Goal: Task Accomplishment & Management: Manage account settings

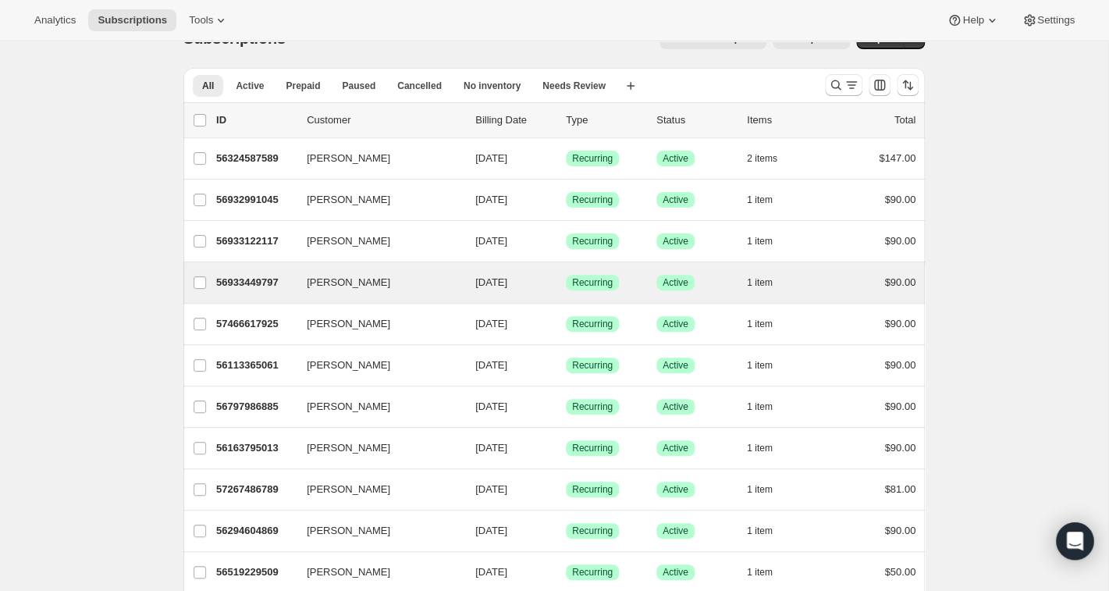
scroll to position [37, 0]
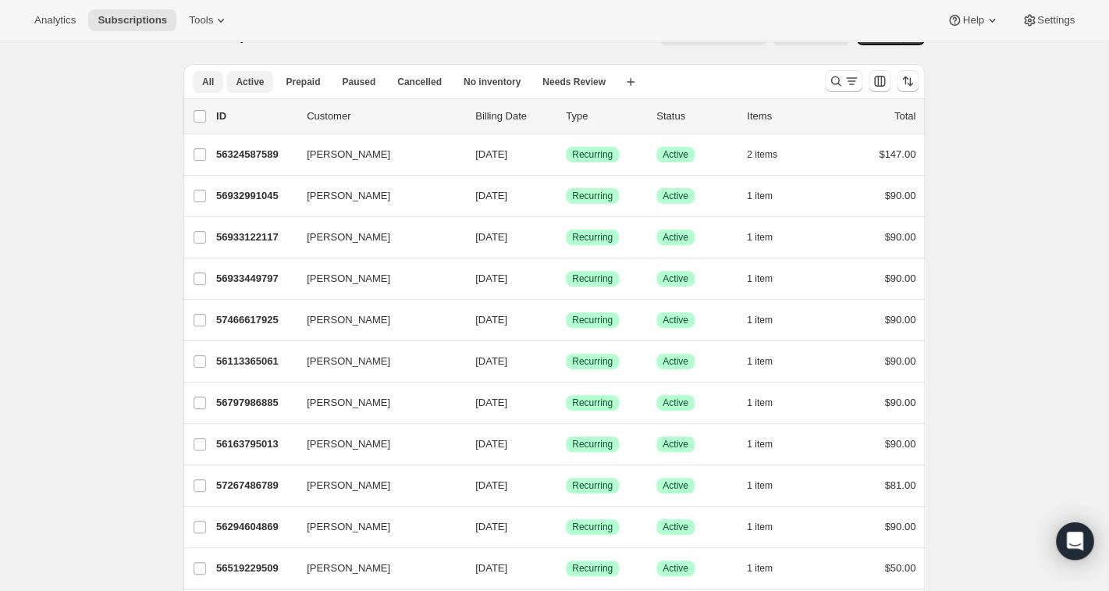
click at [252, 80] on span "Active" at bounding box center [250, 82] width 28 height 12
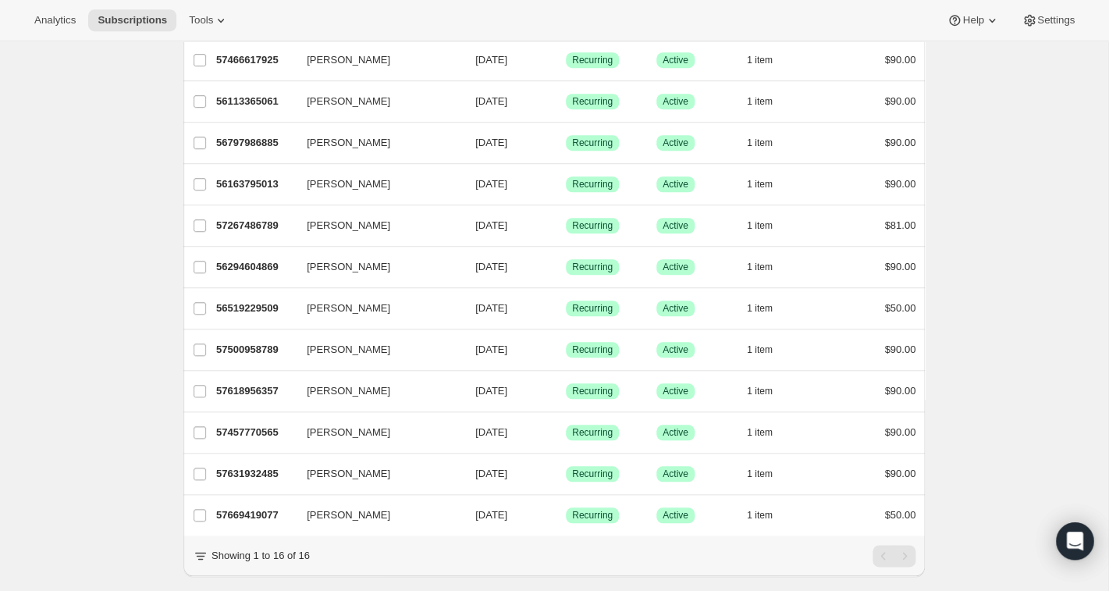
scroll to position [298, 0]
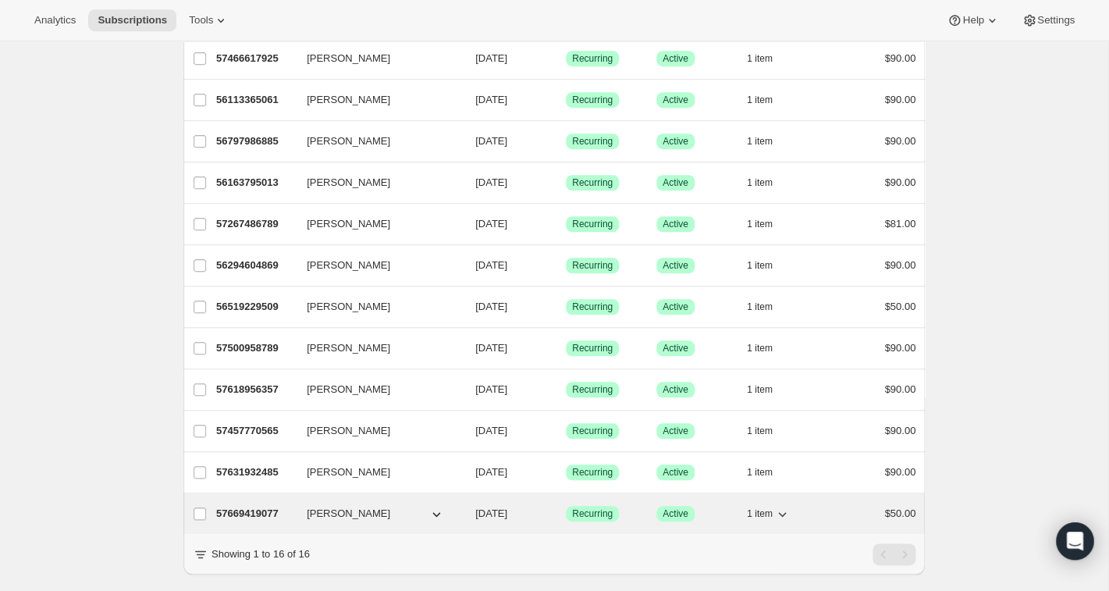
click at [261, 512] on p "57669419077" at bounding box center [255, 514] width 78 height 16
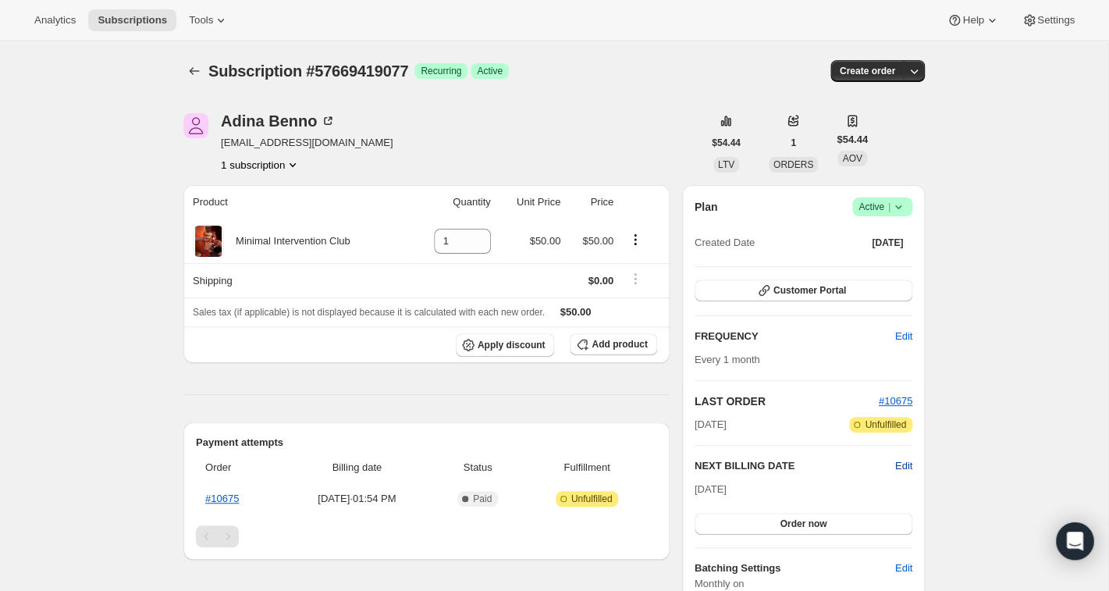
click at [902, 466] on span "Edit" at bounding box center [903, 466] width 17 height 16
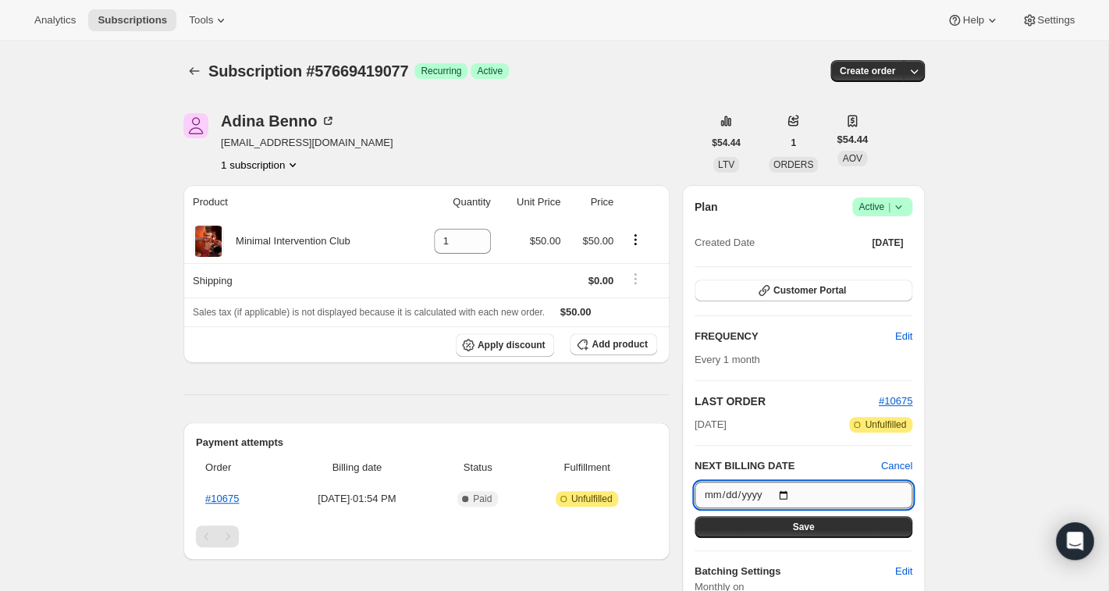
click at [894, 492] on input "[DATE]" at bounding box center [803, 494] width 218 height 27
type input "[DATE]"
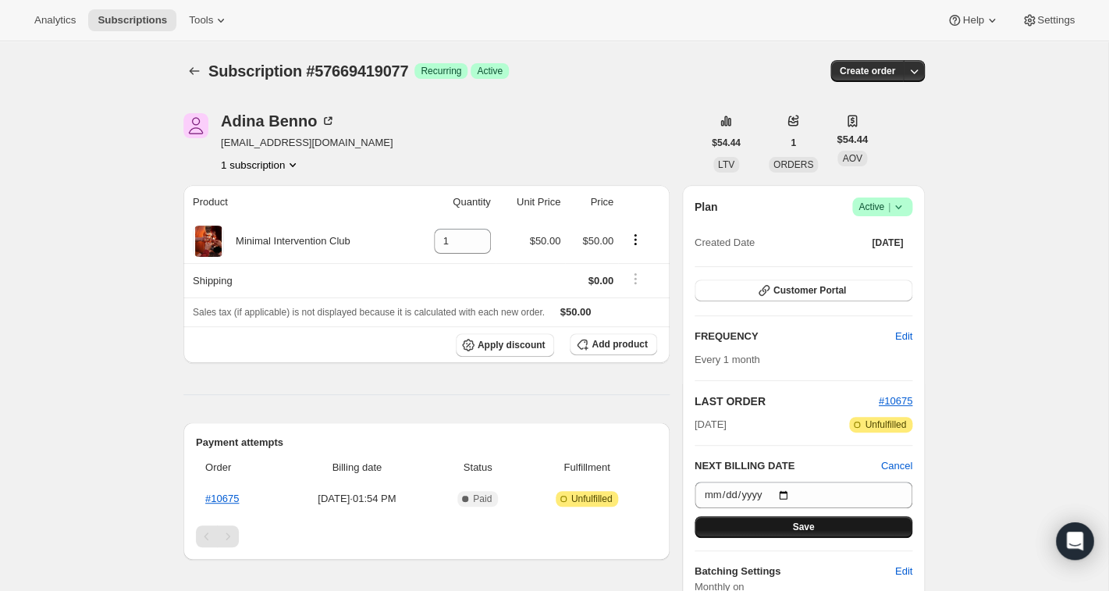
click at [804, 522] on span "Save" at bounding box center [803, 526] width 22 height 12
